Goal: Task Accomplishment & Management: Complete application form

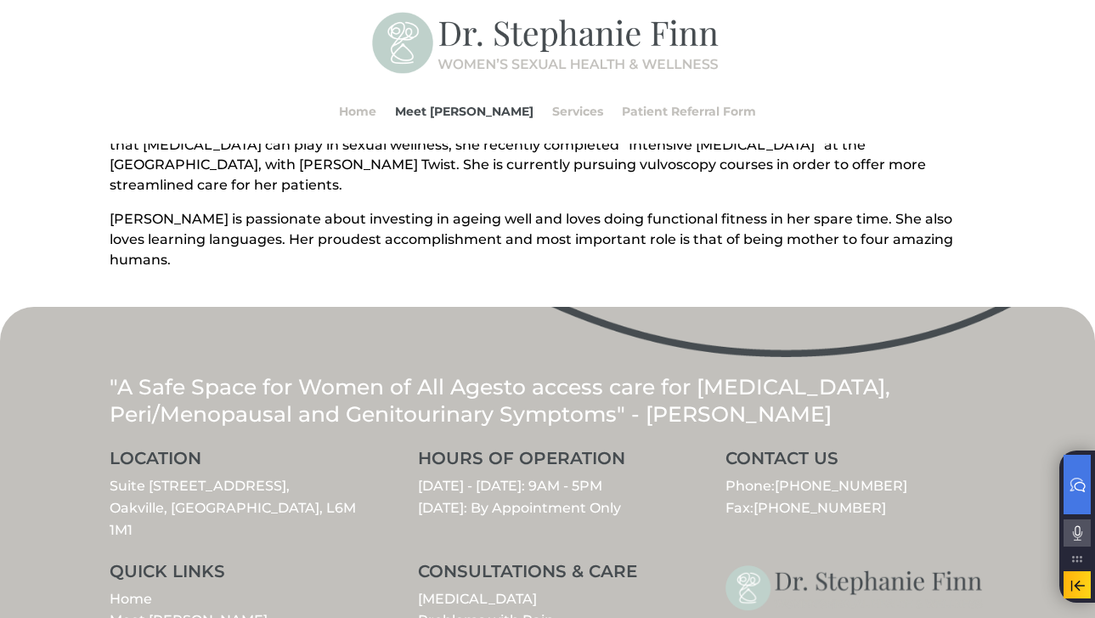
scroll to position [810, 0]
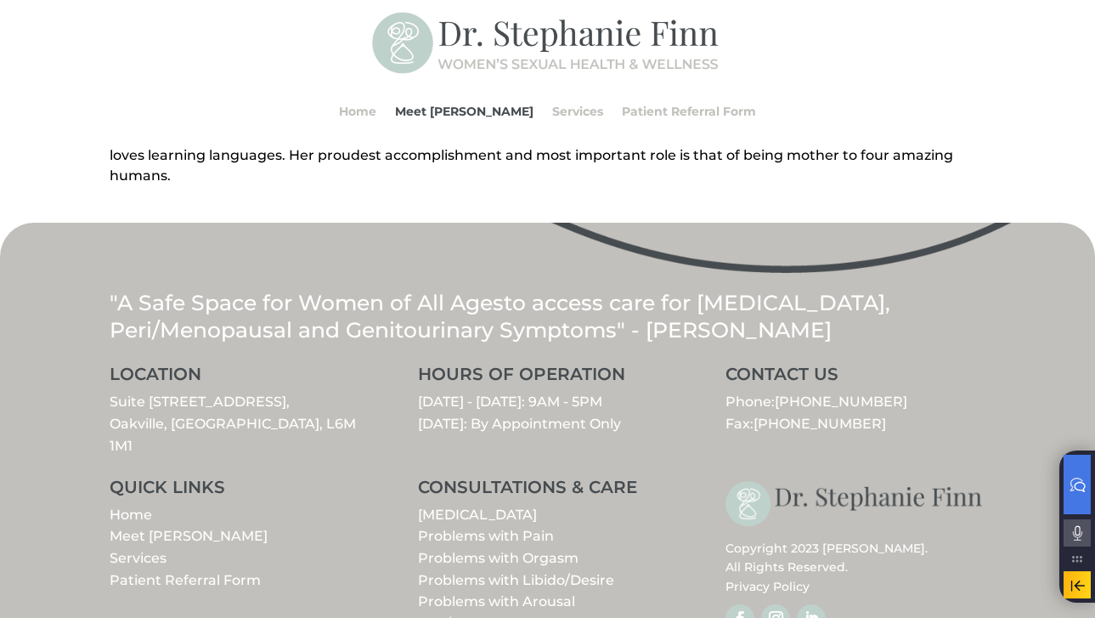
click at [158, 528] on link "Meet [PERSON_NAME]" at bounding box center [189, 536] width 158 height 16
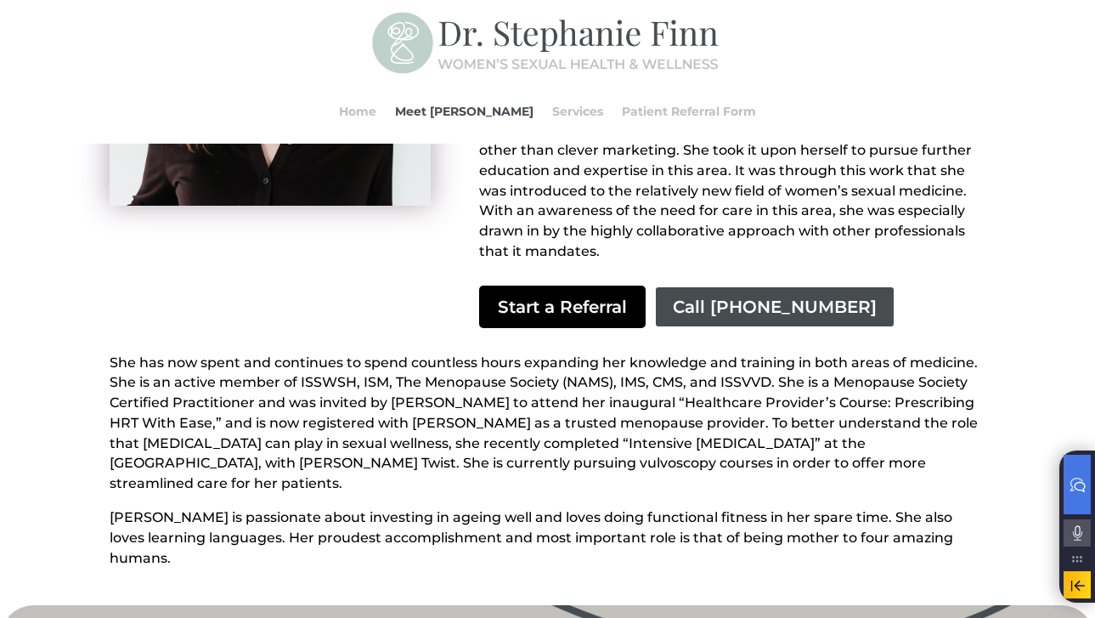
scroll to position [433, 0]
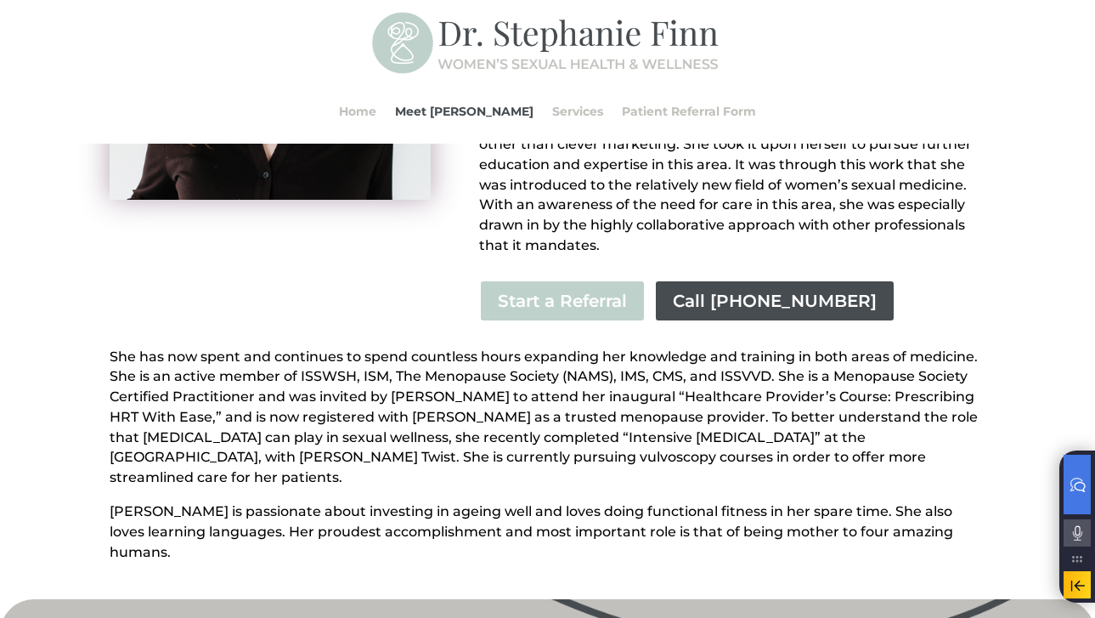
click at [548, 314] on div "[PERSON_NAME] began her career as a professional cellist. Studying with some of…" at bounding box center [732, 112] width 506 height 468
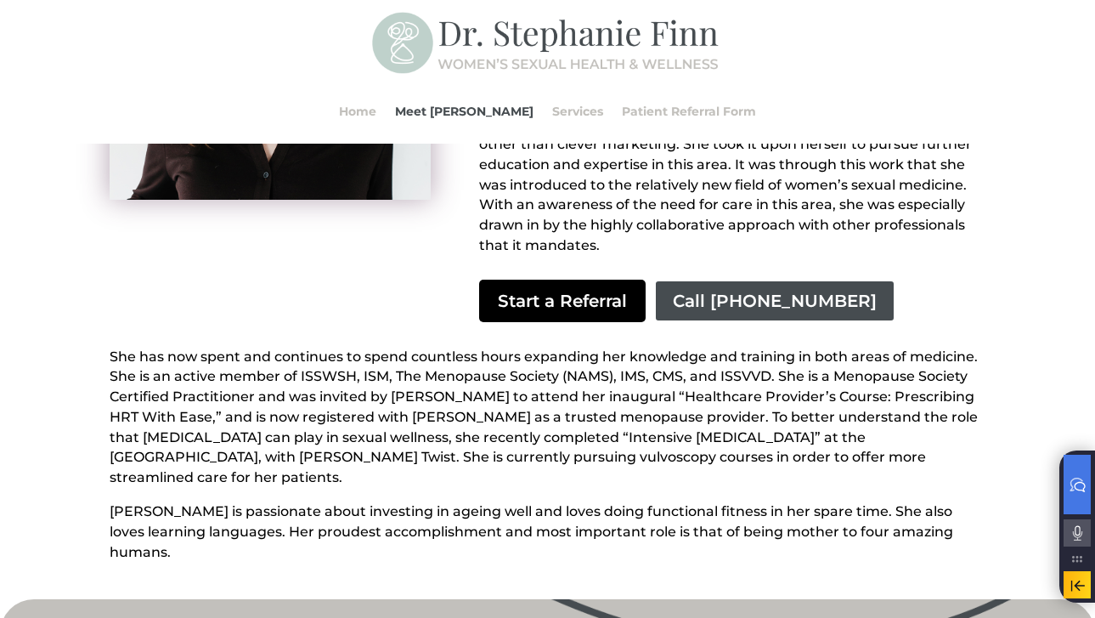
click at [548, 296] on link "Start a Referral" at bounding box center [562, 301] width 167 height 42
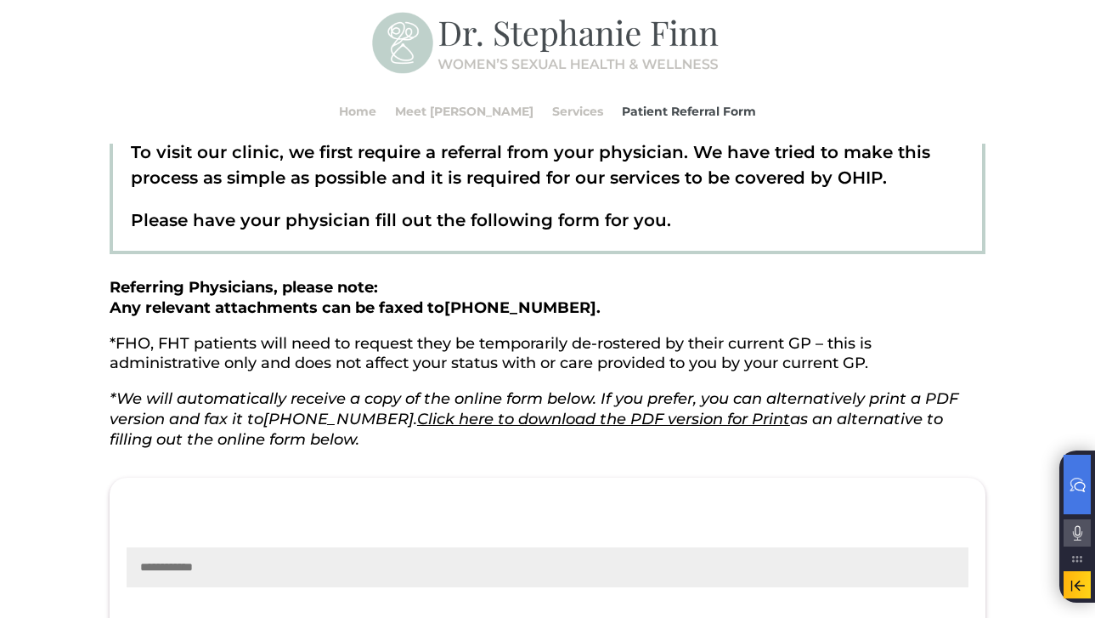
scroll to position [187, 0]
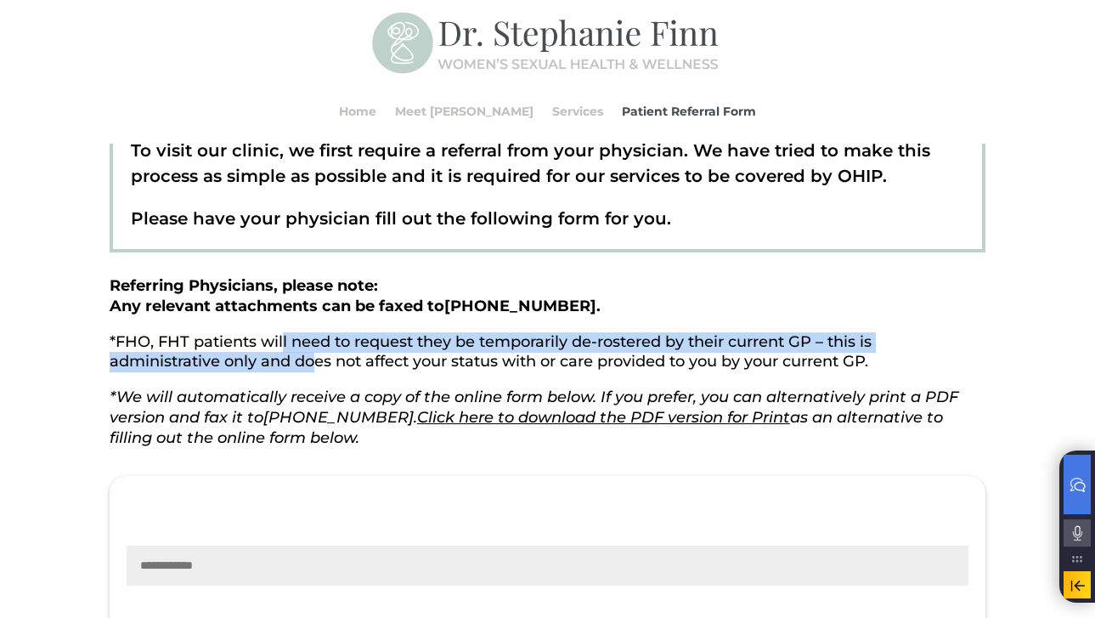
drag, startPoint x: 282, startPoint y: 339, endPoint x: 312, endPoint y: 362, distance: 37.6
click at [312, 362] on p "*FHO, FHT patients will need to request they be temporarily de-rostered by thei…" at bounding box center [548, 360] width 876 height 56
